Goal: Task Accomplishment & Management: Use online tool/utility

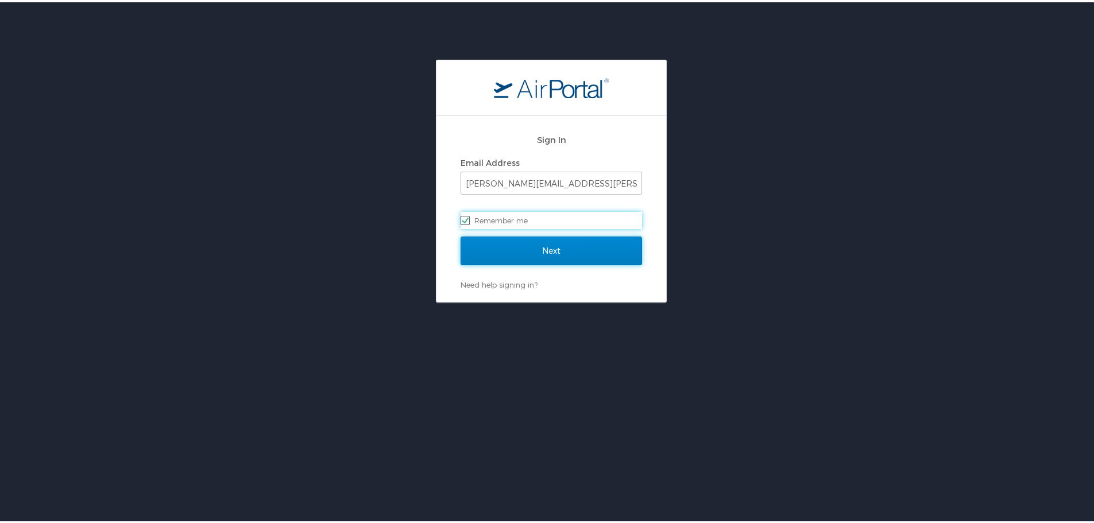
click at [549, 245] on input "Next" at bounding box center [552, 248] width 182 height 29
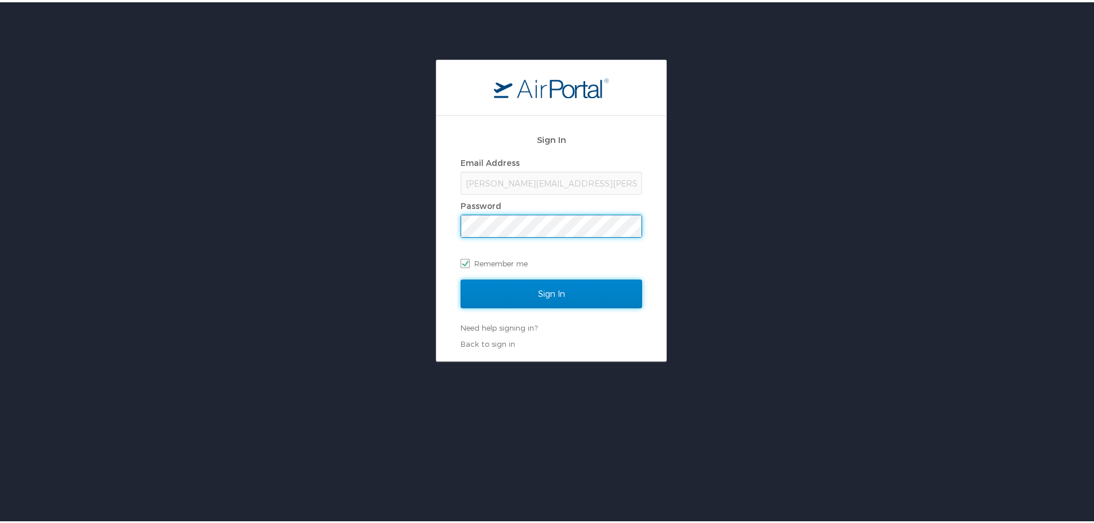
click at [552, 290] on input "Sign In" at bounding box center [552, 291] width 182 height 29
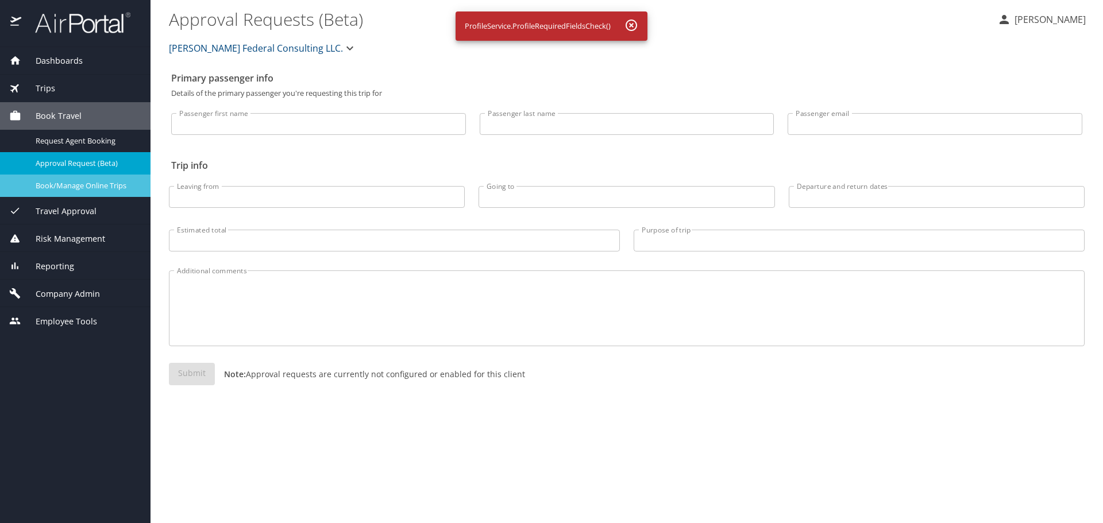
click at [124, 188] on span "Book/Manage Online Trips" at bounding box center [86, 185] width 101 height 11
